Goal: Find specific page/section: Find specific page/section

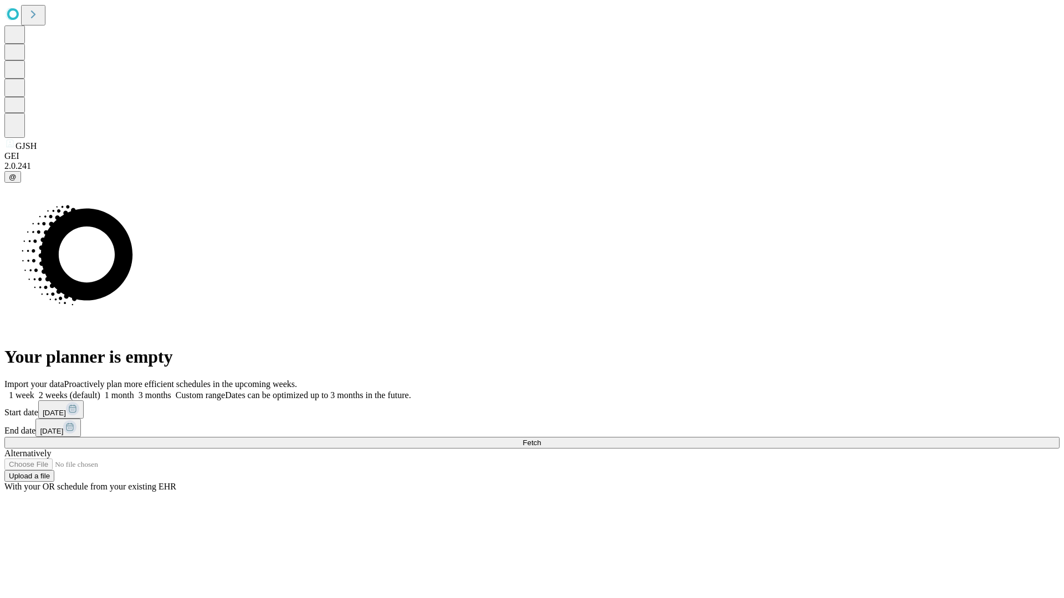
click at [541, 439] on span "Fetch" at bounding box center [531, 443] width 18 height 8
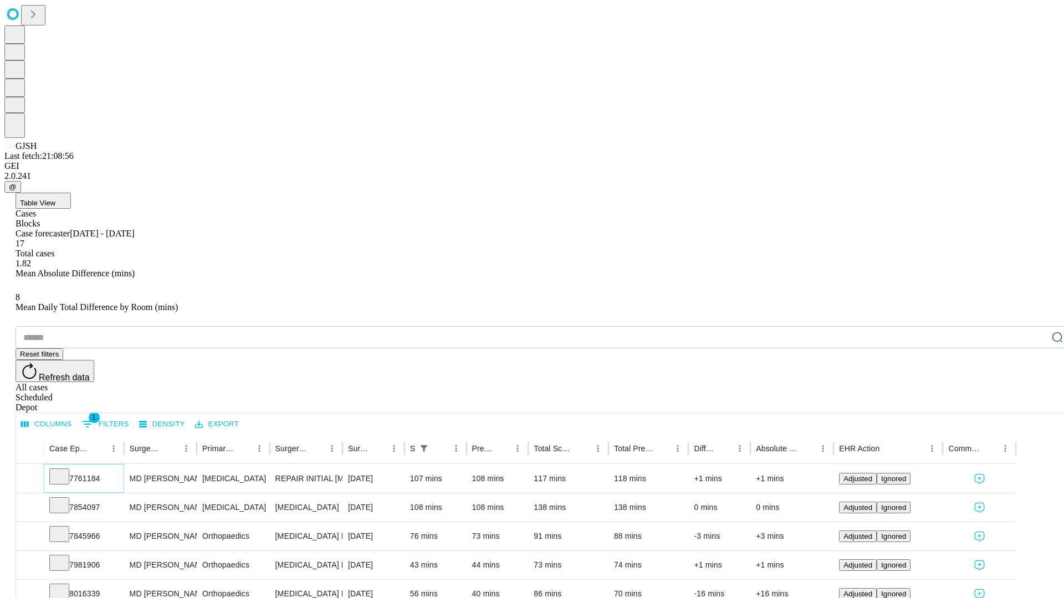
click at [65, 470] on icon at bounding box center [59, 475] width 11 height 11
